Goal: Transaction & Acquisition: Obtain resource

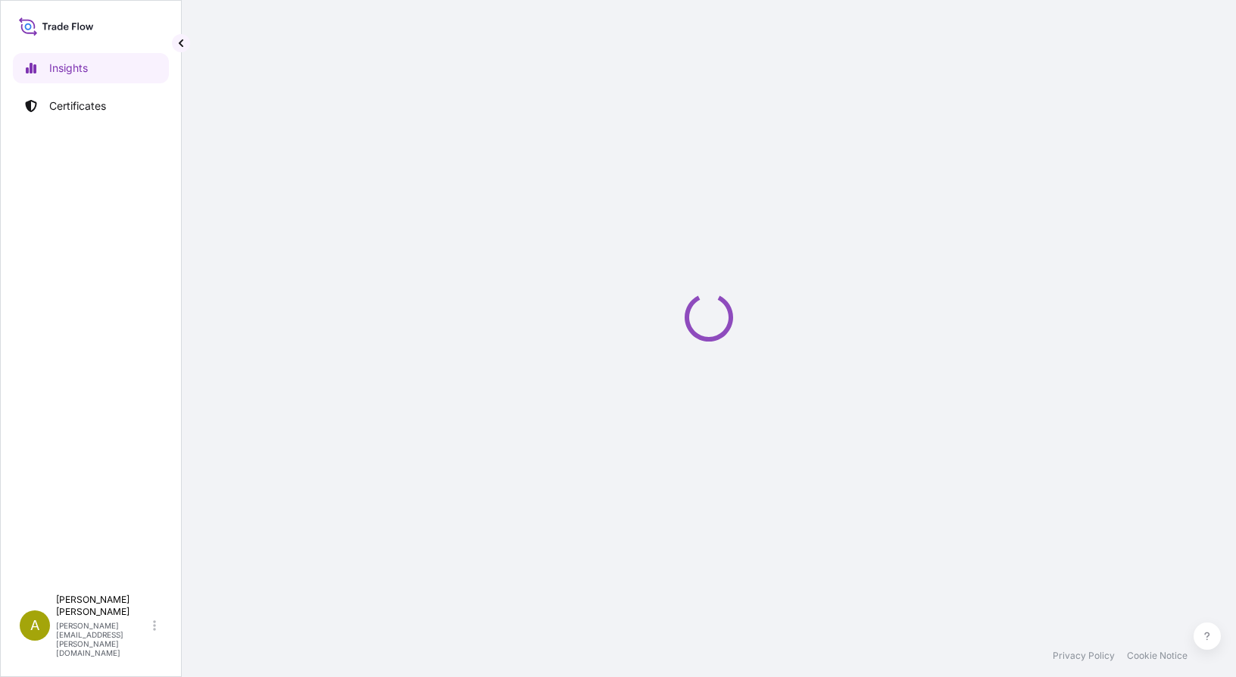
select select "2025"
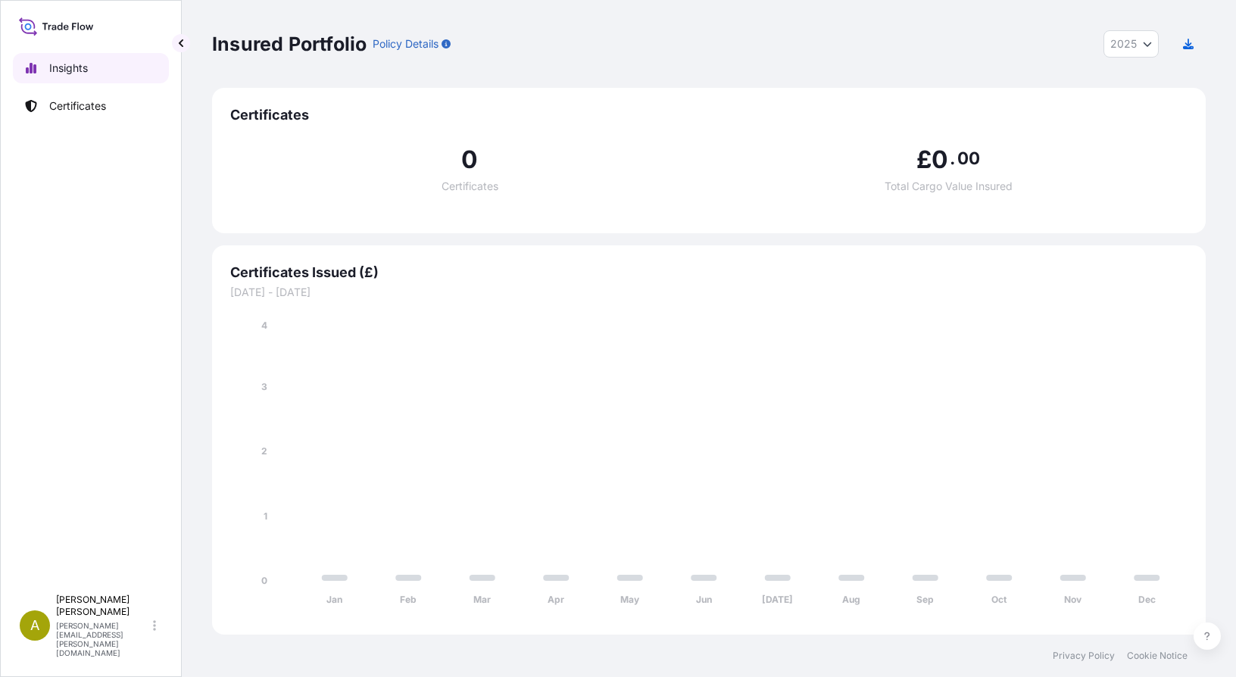
click at [65, 67] on p "Insights" at bounding box center [68, 68] width 39 height 15
click at [1151, 45] on icon "Year Selector" at bounding box center [1147, 43] width 9 height 9
click at [1142, 84] on div "2025" at bounding box center [1132, 83] width 42 height 27
click at [85, 97] on link "Certificates" at bounding box center [91, 106] width 156 height 30
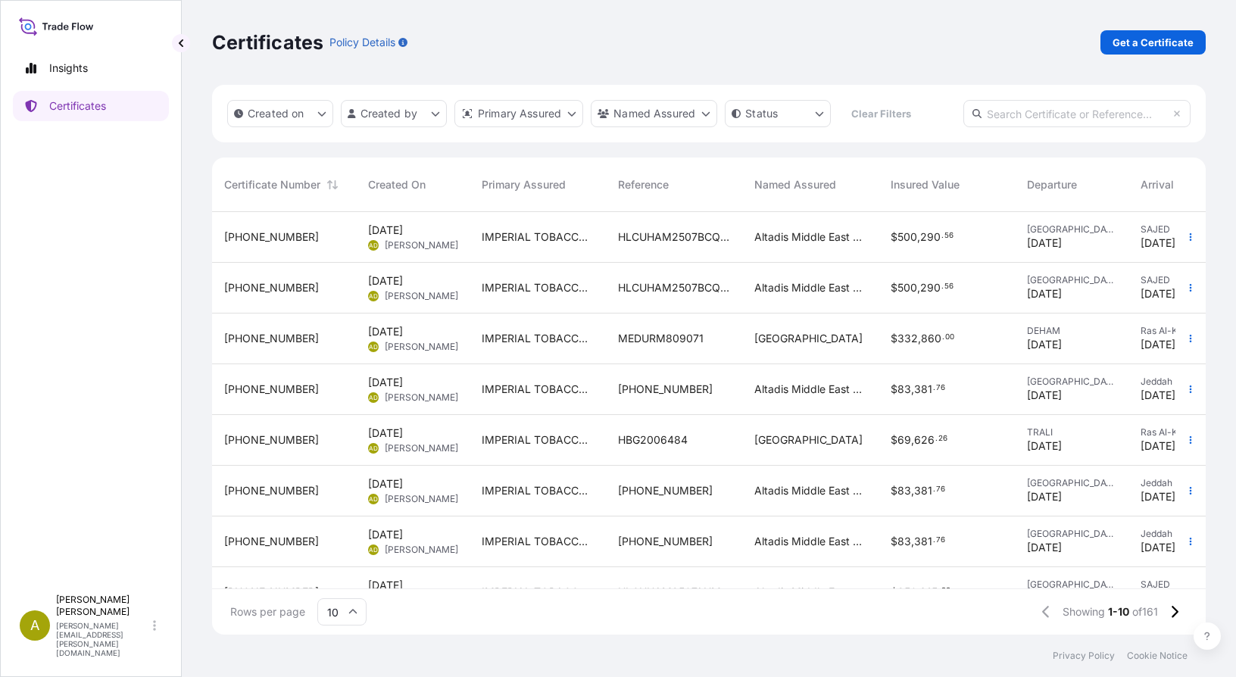
scroll to position [420, 983]
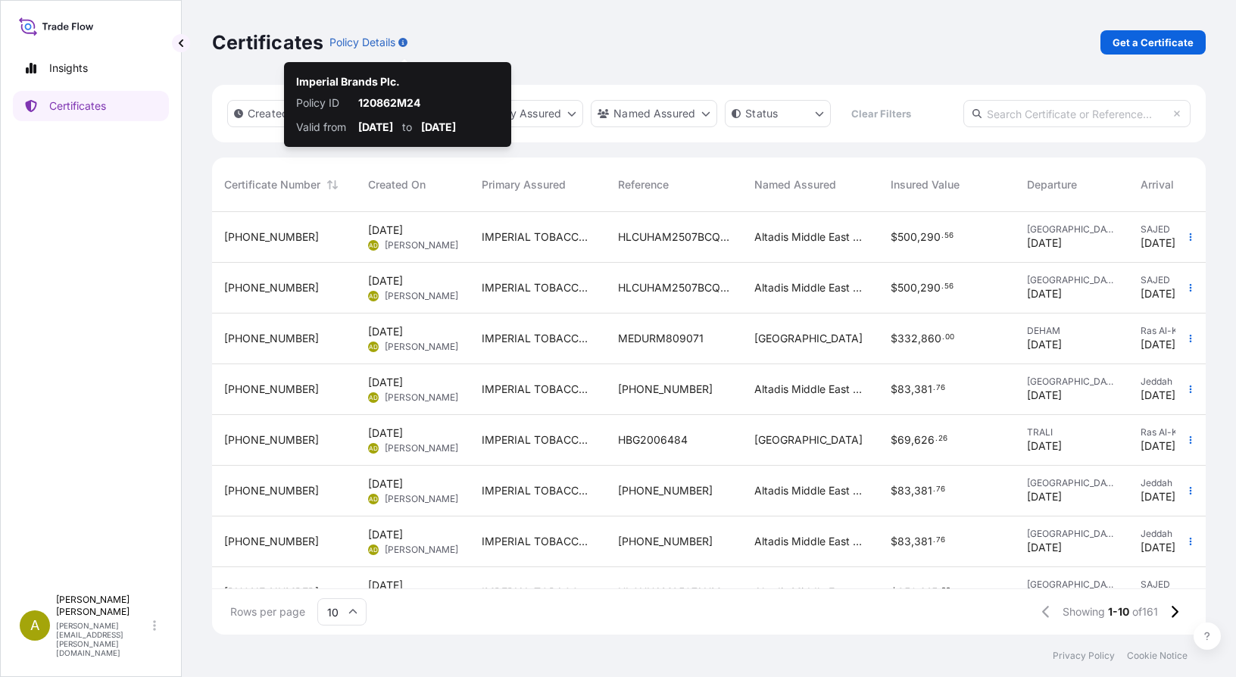
click at [408, 41] on icon "button" at bounding box center [402, 42] width 9 height 9
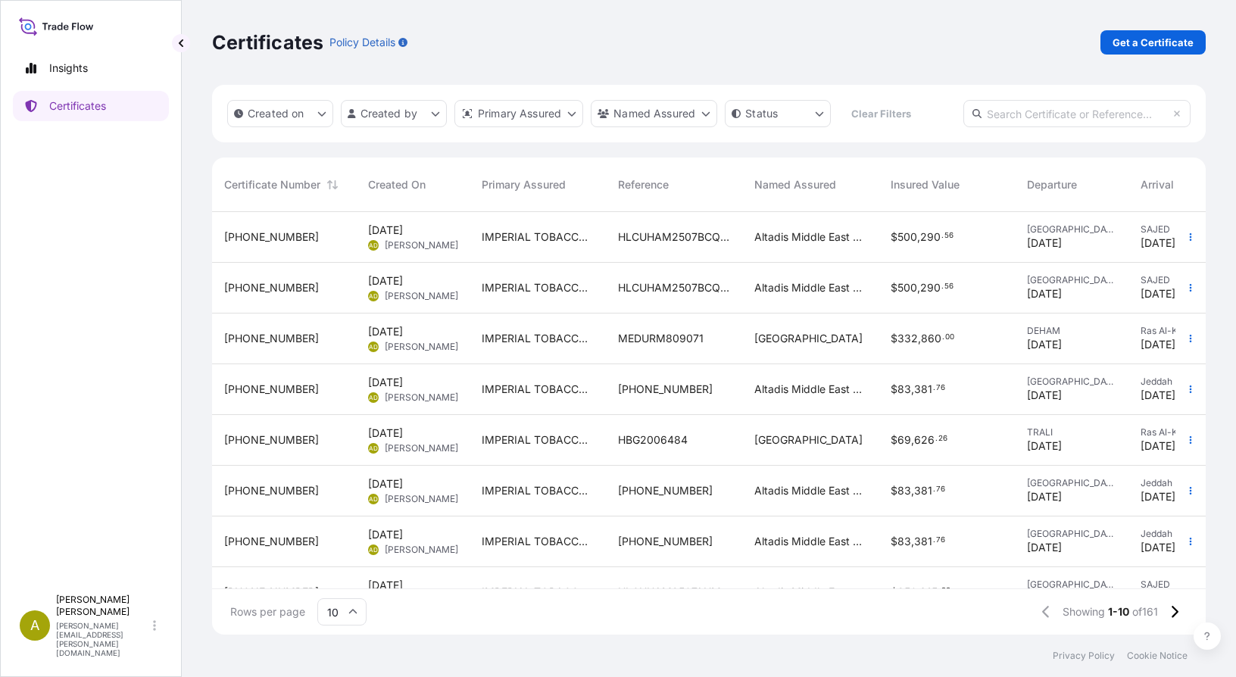
click at [404, 41] on icon "button" at bounding box center [402, 42] width 9 height 9
click at [400, 43] on icon "button" at bounding box center [402, 42] width 9 height 9
click at [405, 38] on icon "button" at bounding box center [402, 42] width 9 height 9
click at [195, 38] on div "Certificates Policy Details Get a Certificate Created on Created by Primary Ass…" at bounding box center [709, 317] width 1055 height 635
click at [63, 25] on icon at bounding box center [56, 26] width 75 height 22
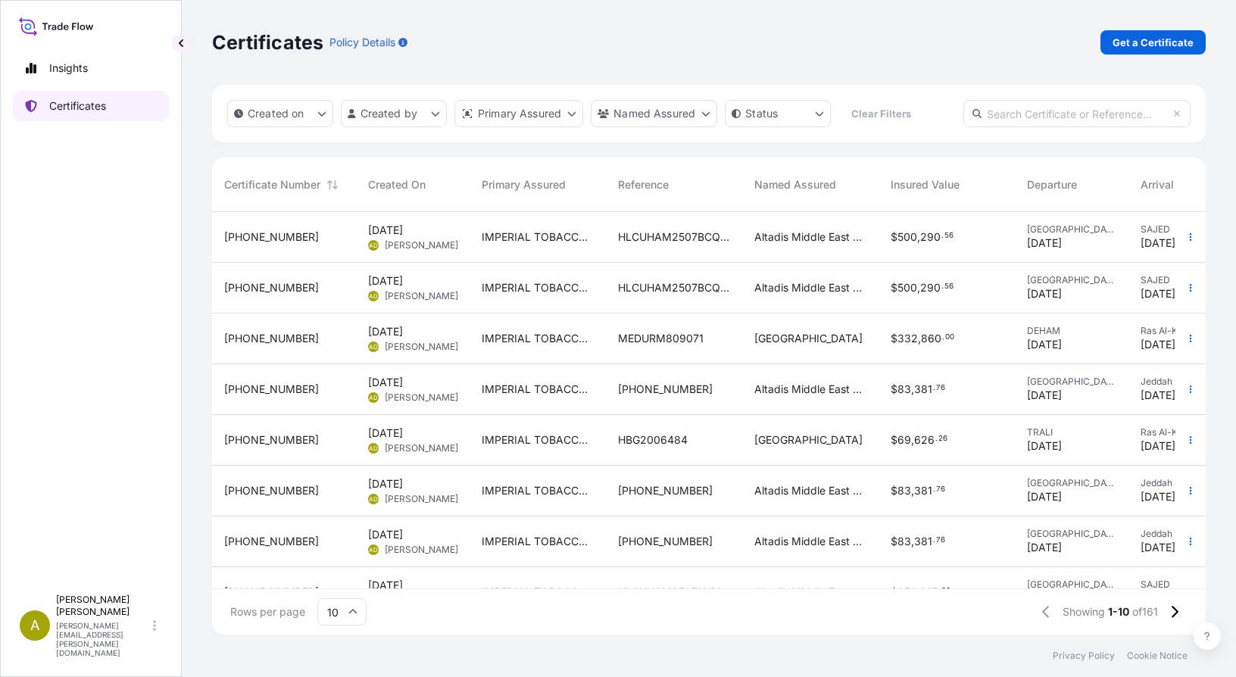
click at [77, 108] on p "Certificates" at bounding box center [77, 105] width 57 height 15
click at [271, 489] on span "[PHONE_NUMBER]" at bounding box center [271, 490] width 95 height 15
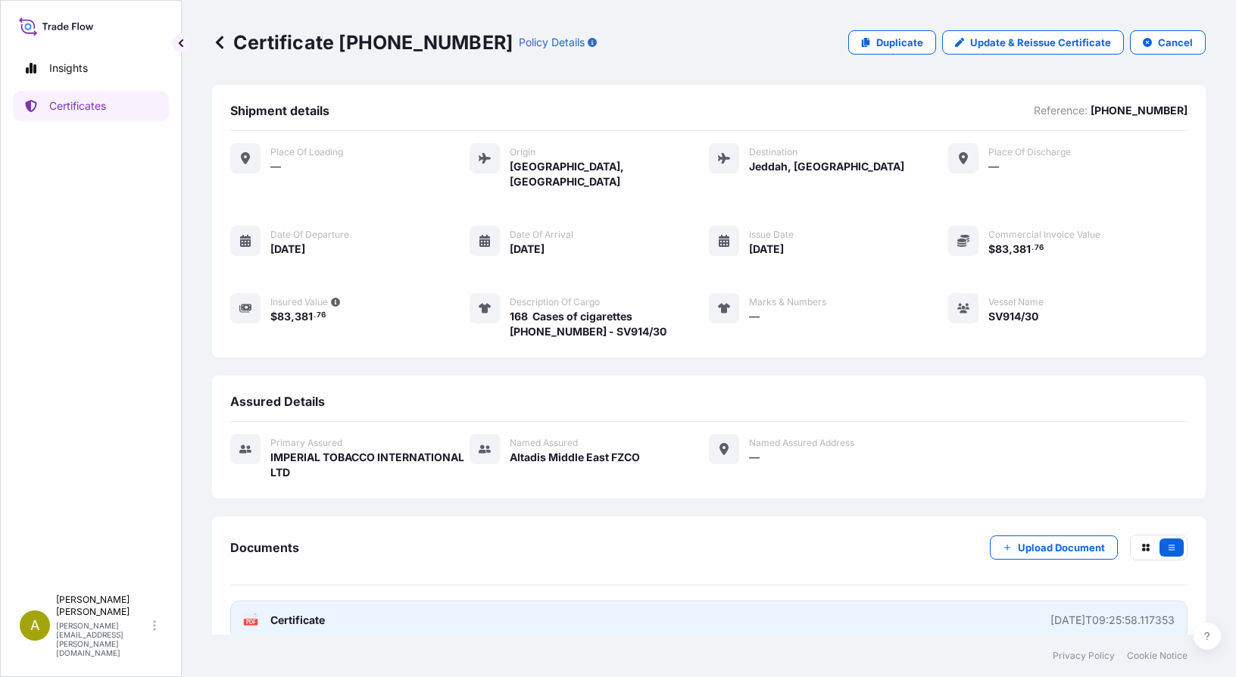
click at [1086, 614] on link "PDF Certificate [DATE]T09:25:58.117353" at bounding box center [709, 620] width 958 height 39
